Goal: Register for event/course

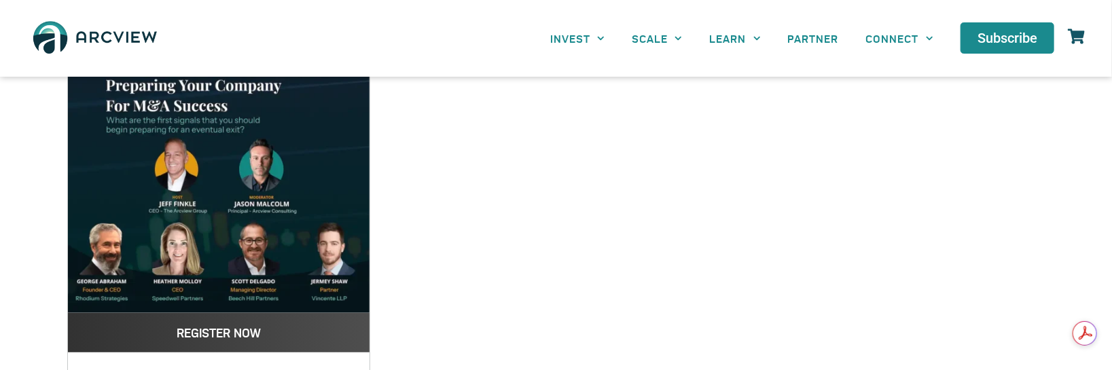
click at [232, 334] on span "REGISTER NOW" at bounding box center [219, 333] width 84 height 12
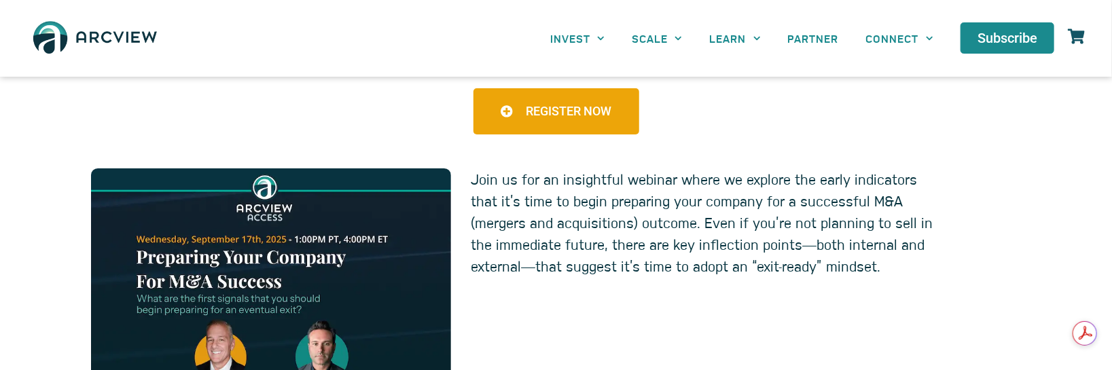
click at [554, 117] on span "REGISTER NOW" at bounding box center [569, 111] width 86 height 12
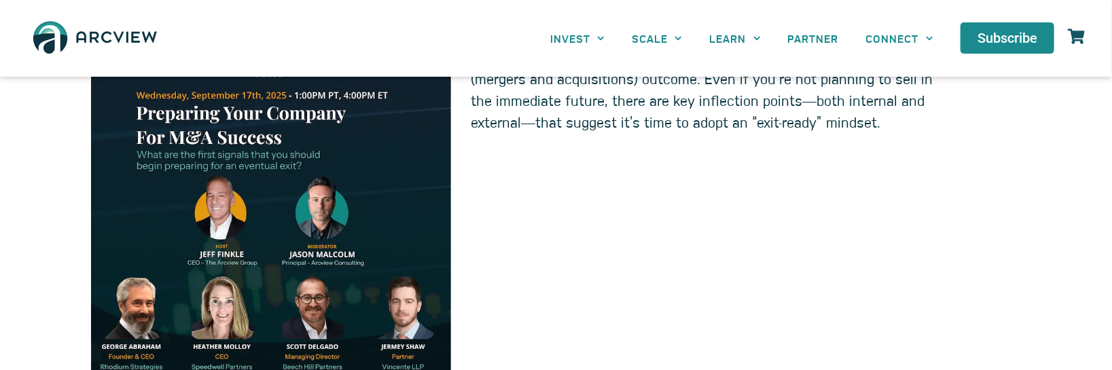
scroll to position [261, 0]
